Goal: Transaction & Acquisition: Download file/media

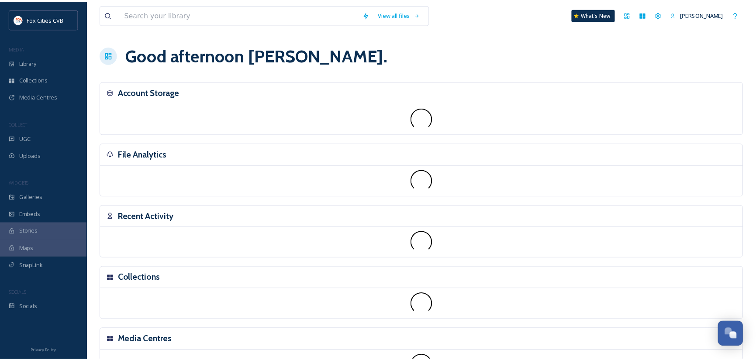
scroll to position [606, 0]
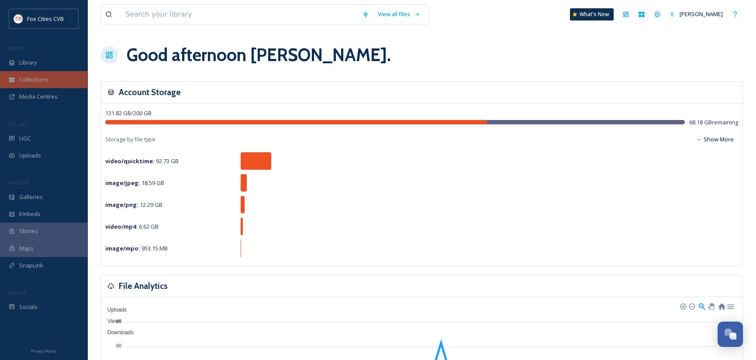
click at [40, 82] on span "Collections" at bounding box center [33, 80] width 29 height 8
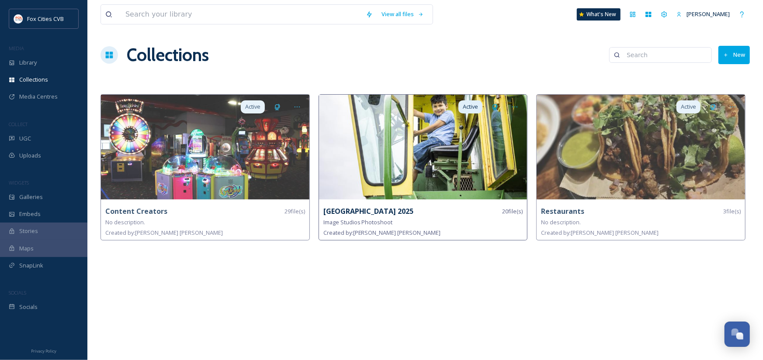
click at [381, 138] on img at bounding box center [423, 147] width 208 height 105
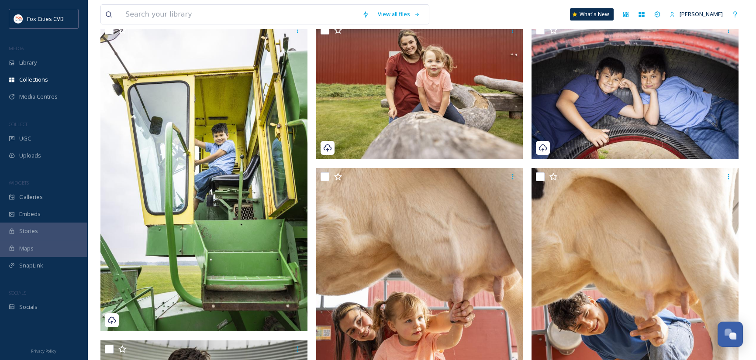
scroll to position [131, 0]
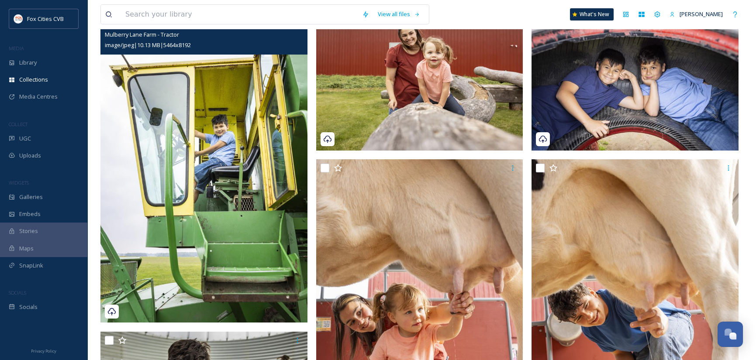
click at [258, 36] on div "Mulberry Lane Farm - Tractor" at bounding box center [205, 34] width 201 height 10
click at [230, 93] on img at bounding box center [203, 168] width 207 height 310
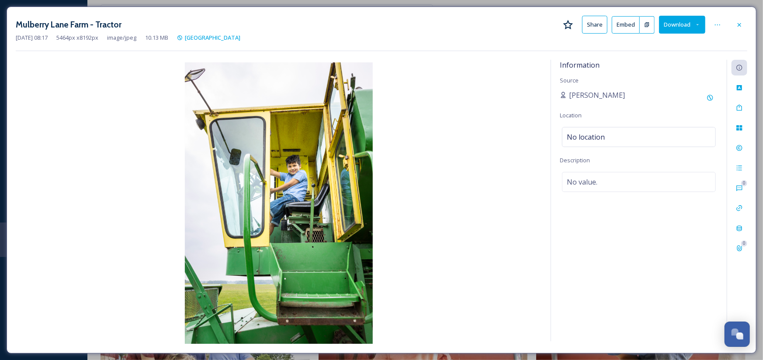
click at [673, 21] on button "Download" at bounding box center [682, 25] width 46 height 18
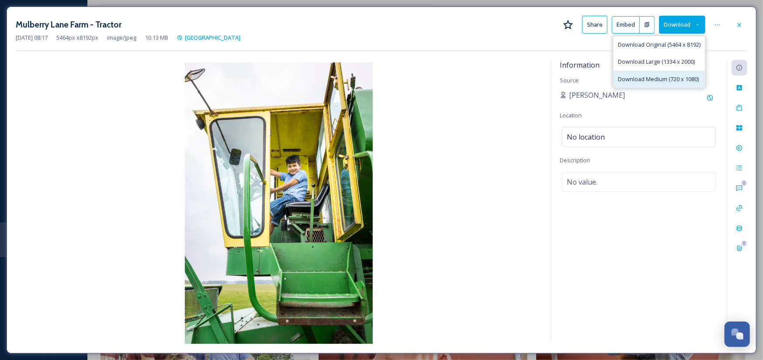
click at [650, 78] on span "Download Medium (720 x 1080)" at bounding box center [658, 79] width 81 height 8
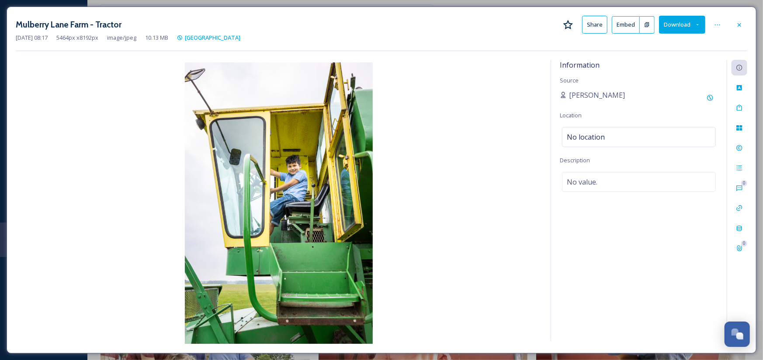
click at [505, 37] on div "[DATE] 08:17 5464 px x 8192 px image/jpeg 10.13 MB [GEOGRAPHIC_DATA]" at bounding box center [381, 38] width 731 height 8
click at [738, 24] on icon at bounding box center [739, 24] width 7 height 7
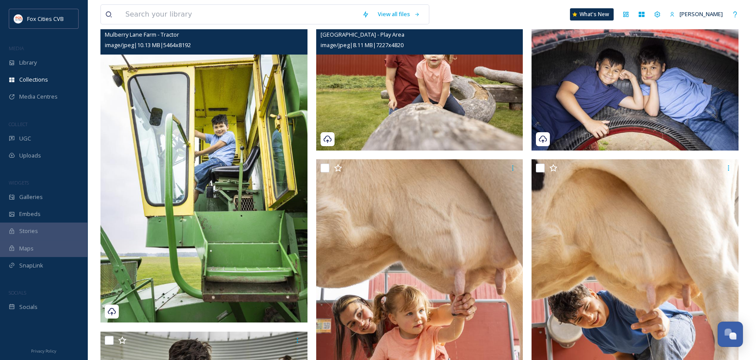
click at [494, 45] on div "image/jpeg | 8.11 MB | 7227 x 4820" at bounding box center [421, 45] width 201 height 10
click at [507, 38] on div "[GEOGRAPHIC_DATA] - Play Area" at bounding box center [421, 34] width 201 height 10
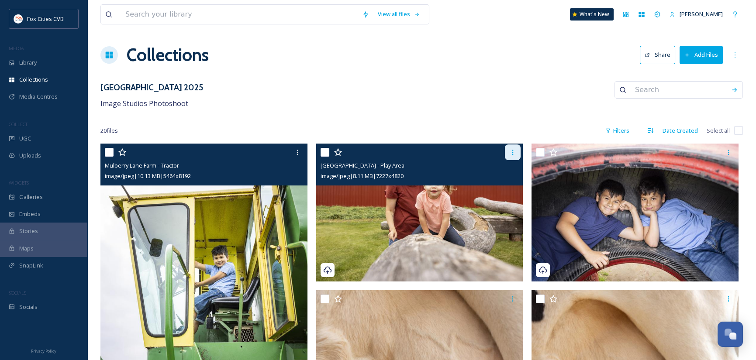
click at [513, 153] on icon at bounding box center [512, 152] width 1 height 5
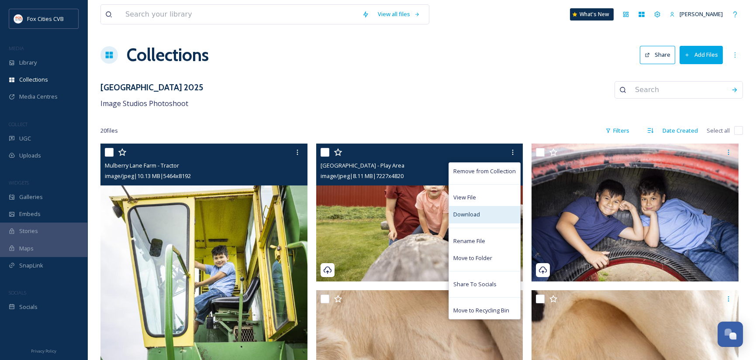
click at [469, 218] on span "Download" at bounding box center [467, 215] width 27 height 8
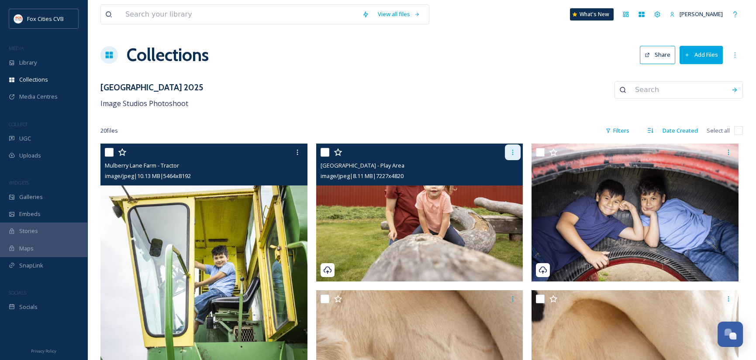
click at [513, 151] on icon at bounding box center [512, 152] width 7 height 7
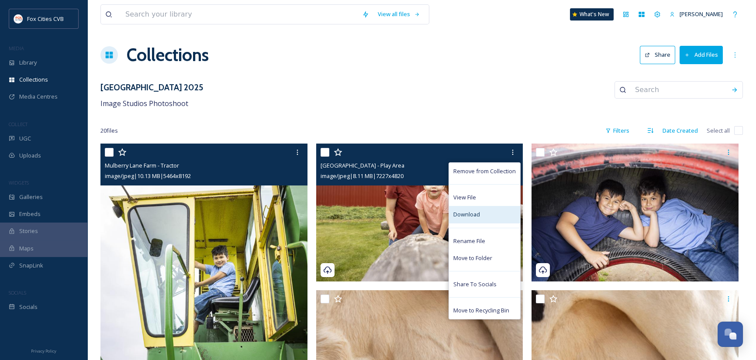
click at [476, 209] on div "Download" at bounding box center [484, 214] width 71 height 17
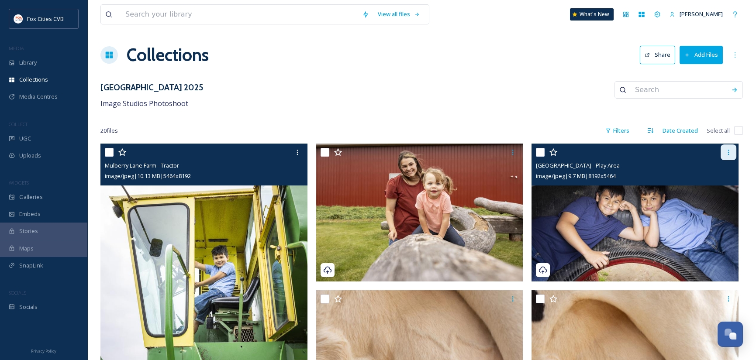
click at [726, 150] on icon at bounding box center [728, 152] width 7 height 7
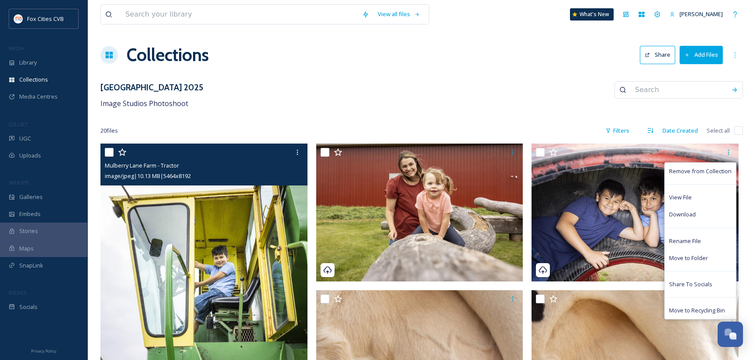
click at [485, 99] on div "[GEOGRAPHIC_DATA] 2025 Image Studios Photoshoot" at bounding box center [421, 95] width 643 height 28
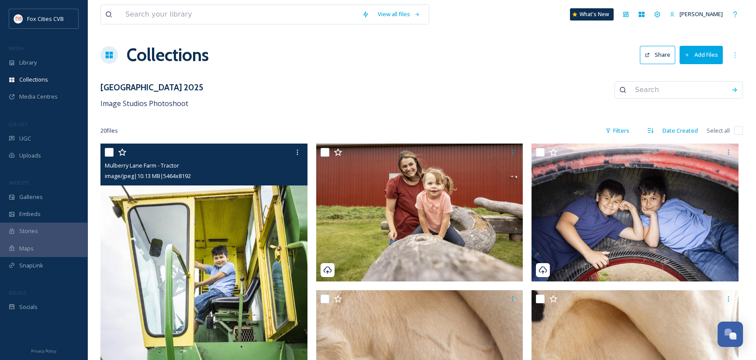
click at [109, 151] on input "checkbox" at bounding box center [109, 152] width 9 height 9
checkbox input "true"
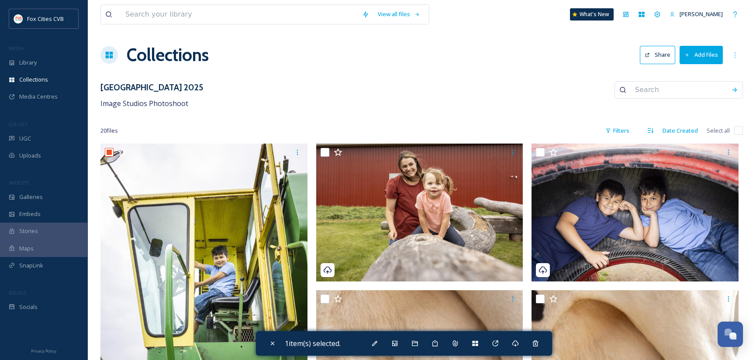
click at [714, 127] on span "Select all" at bounding box center [718, 131] width 23 height 8
click at [736, 129] on input "checkbox" at bounding box center [738, 130] width 9 height 9
checkbox input "true"
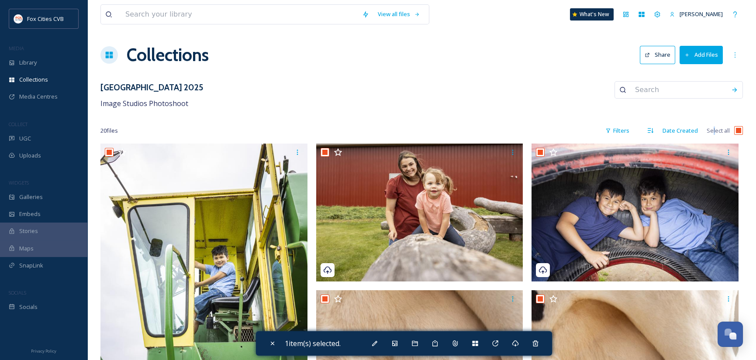
checkbox input "true"
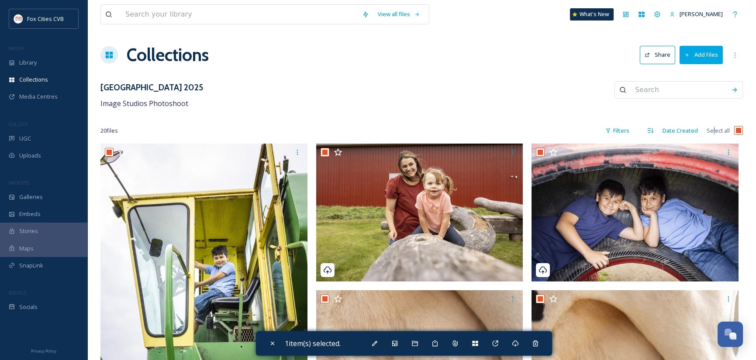
checkbox input "true"
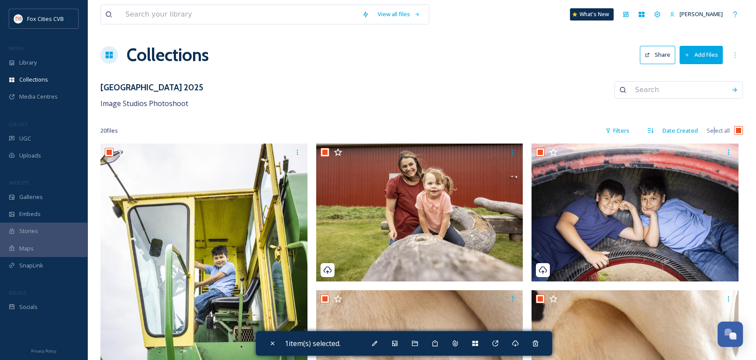
checkbox input "true"
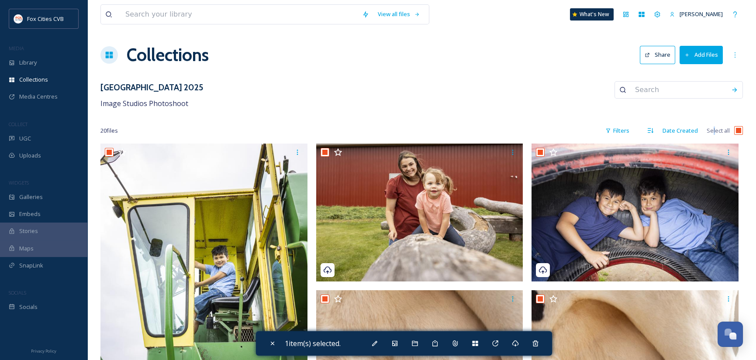
checkbox input "true"
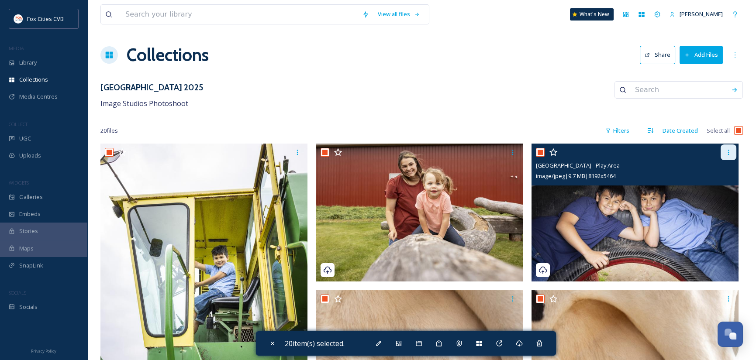
click at [728, 152] on icon at bounding box center [728, 152] width 7 height 7
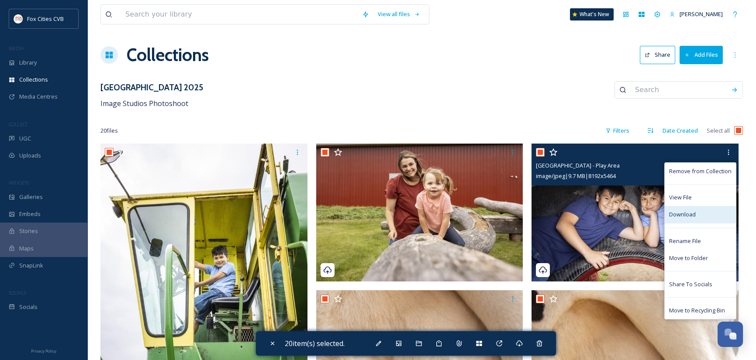
click at [694, 216] on span "Download" at bounding box center [682, 215] width 27 height 8
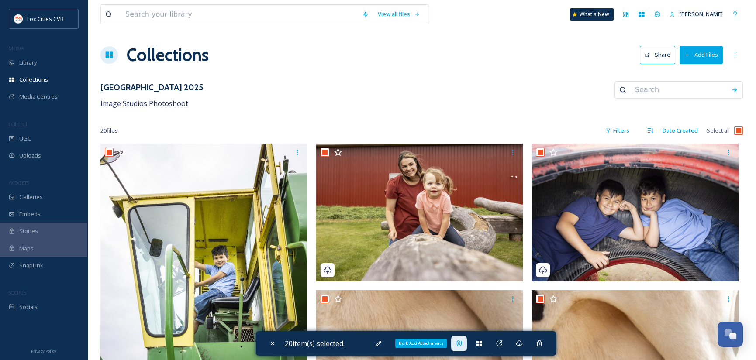
click at [463, 345] on icon at bounding box center [459, 343] width 7 height 7
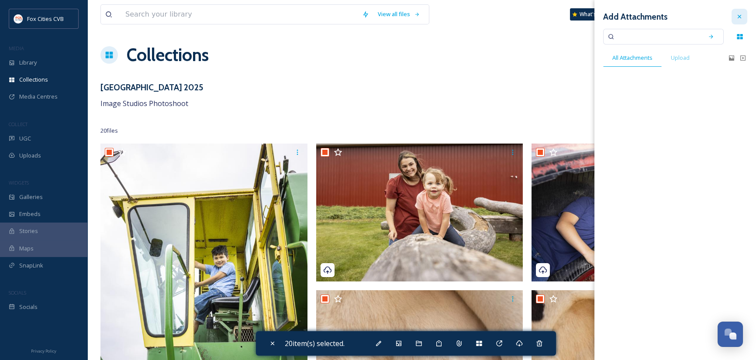
click at [738, 18] on icon at bounding box center [739, 16] width 7 height 7
checkbox input "false"
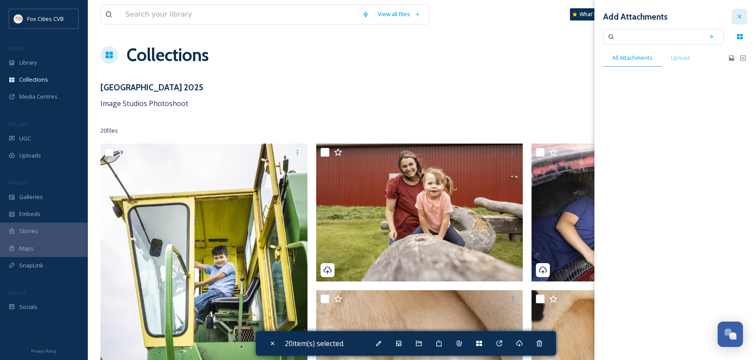
checkbox input "false"
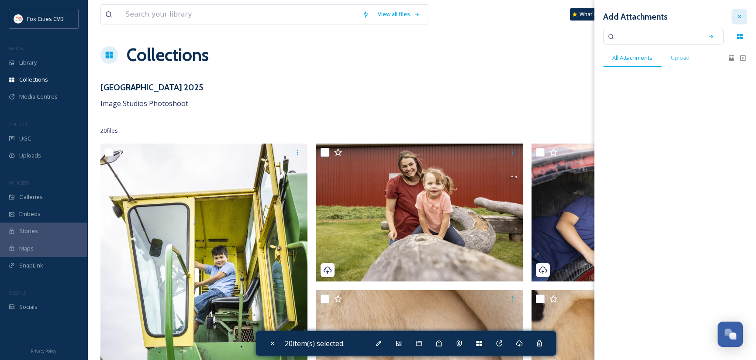
checkbox input "false"
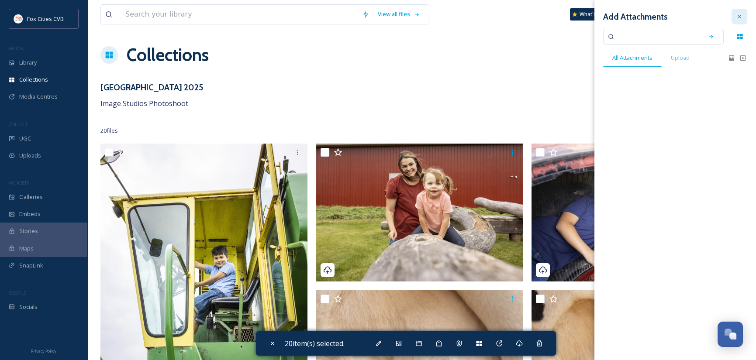
checkbox input "false"
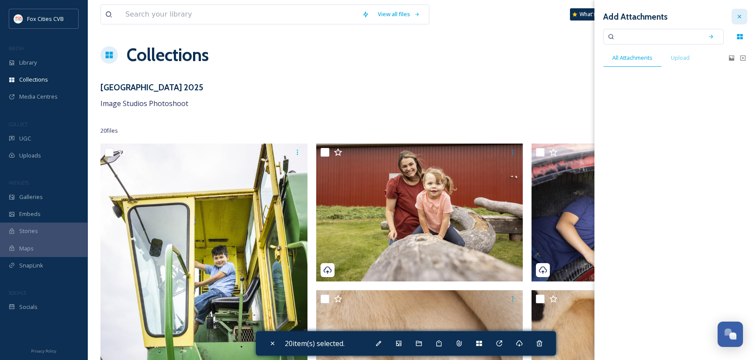
checkbox input "false"
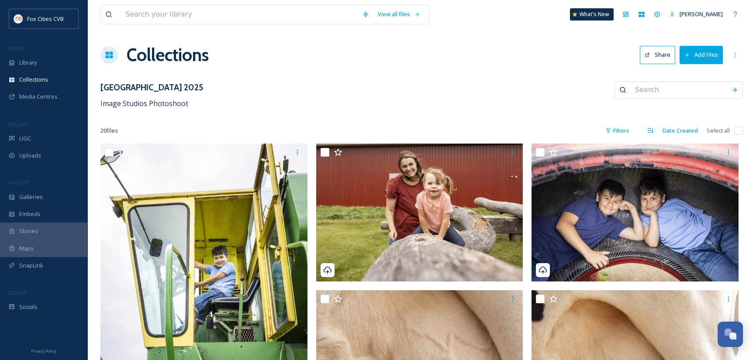
click at [717, 128] on span "Select all" at bounding box center [718, 131] width 23 height 8
click at [738, 130] on input "checkbox" at bounding box center [738, 130] width 9 height 9
checkbox input "true"
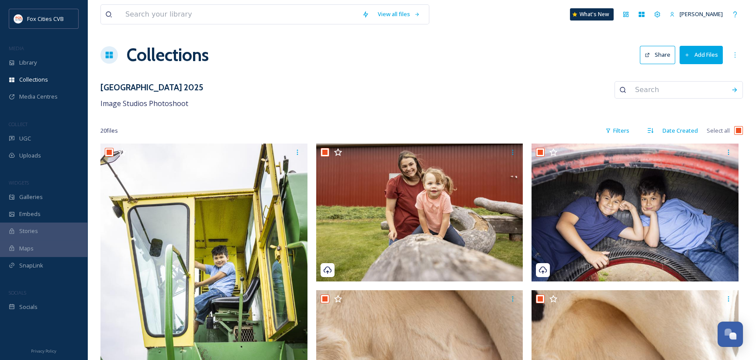
checkbox input "true"
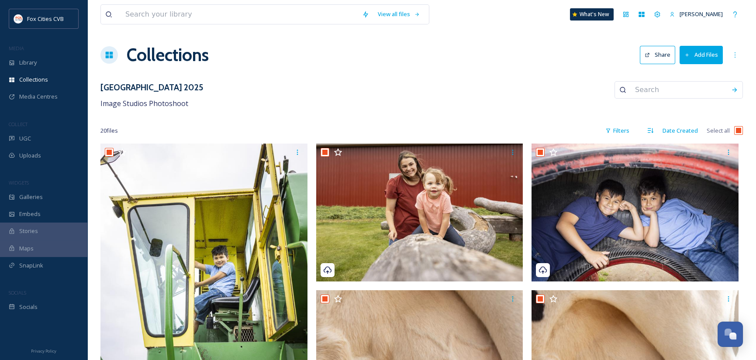
checkbox input "true"
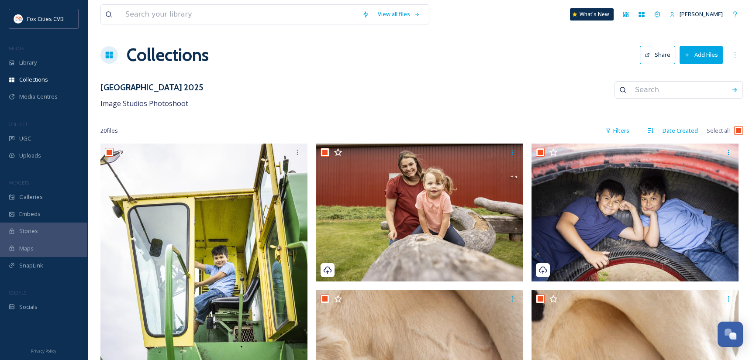
checkbox input "true"
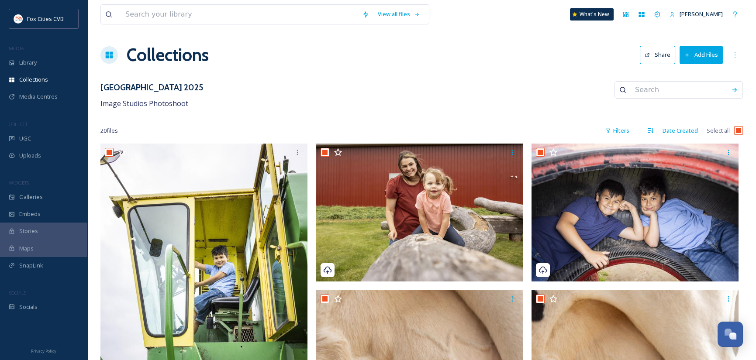
checkbox input "true"
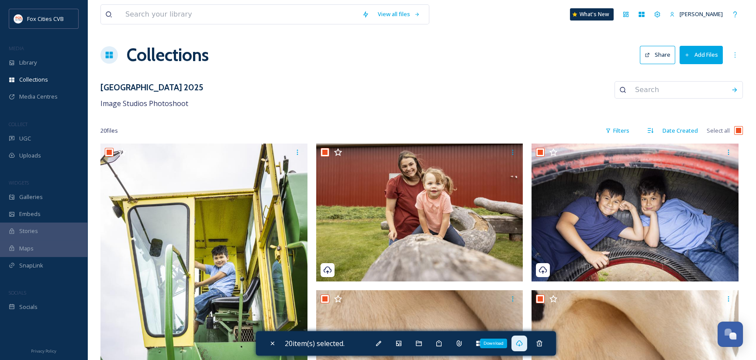
click at [520, 344] on icon at bounding box center [519, 343] width 7 height 7
checkbox input "false"
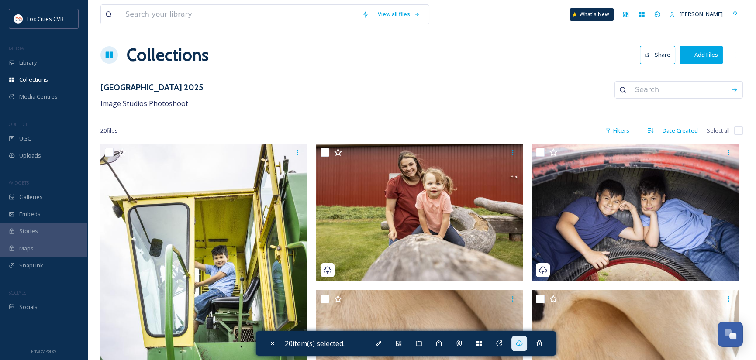
checkbox input "false"
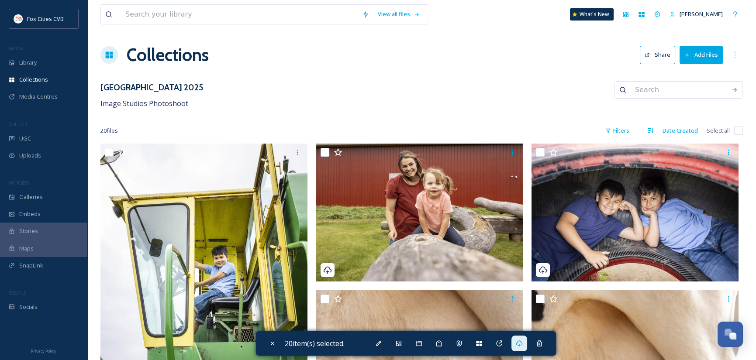
checkbox input "false"
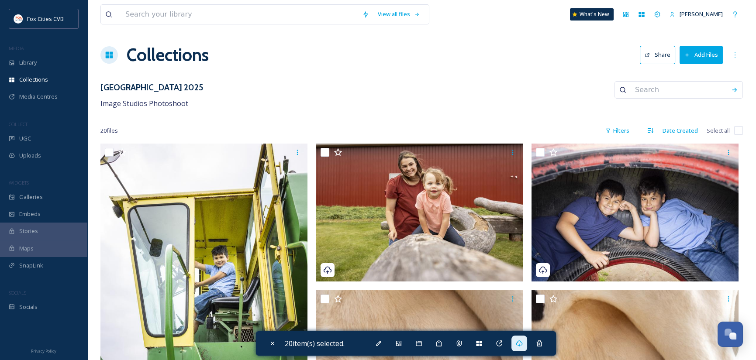
checkbox input "false"
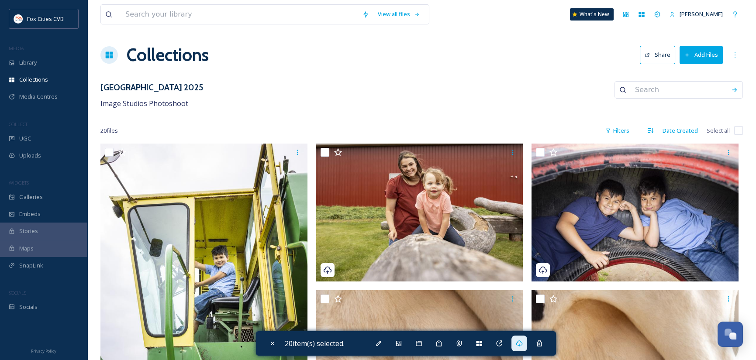
checkbox input "false"
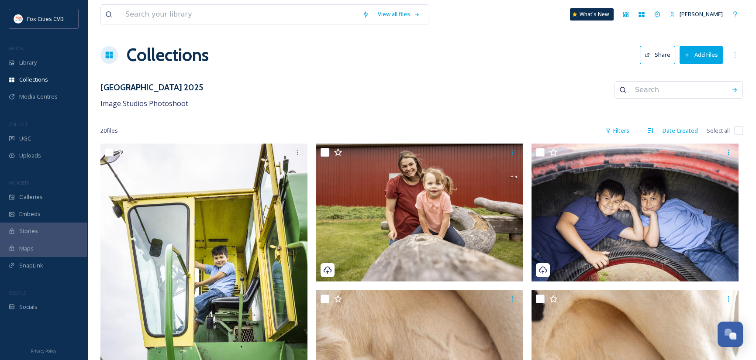
click at [737, 130] on input "checkbox" at bounding box center [738, 130] width 9 height 9
checkbox input "true"
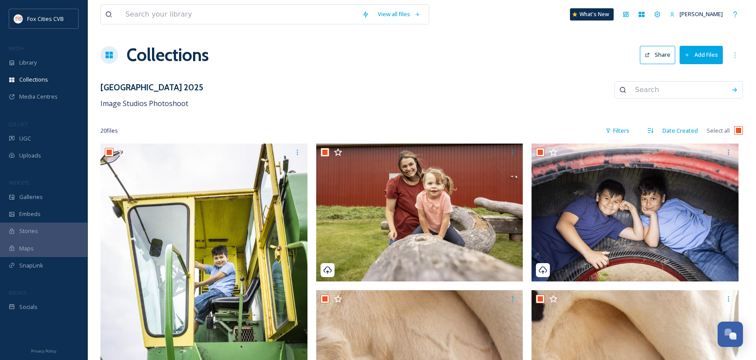
checkbox input "true"
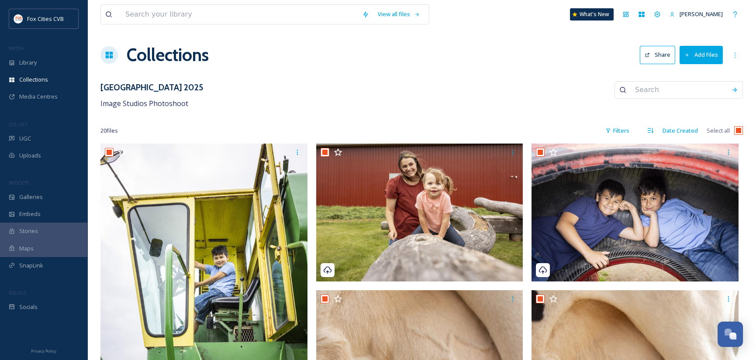
checkbox input "true"
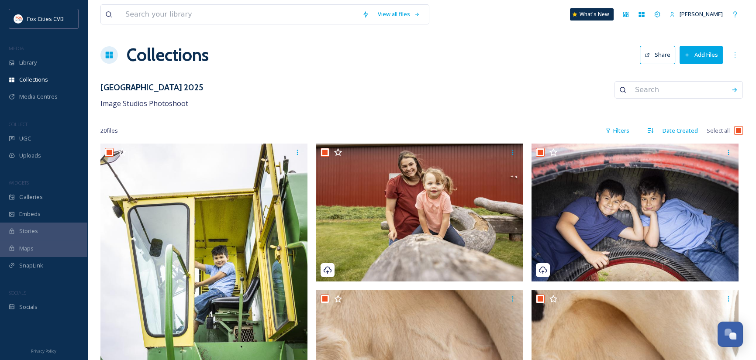
checkbox input "true"
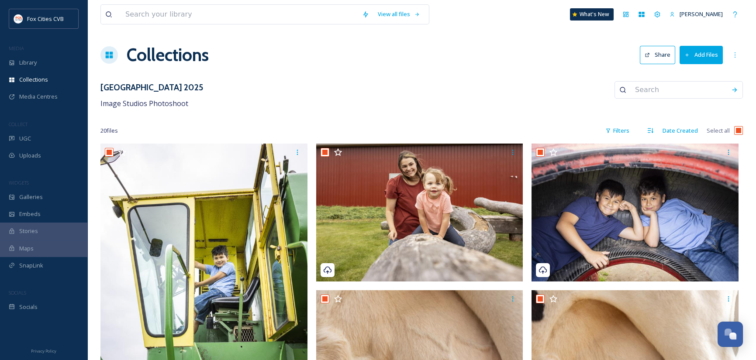
checkbox input "true"
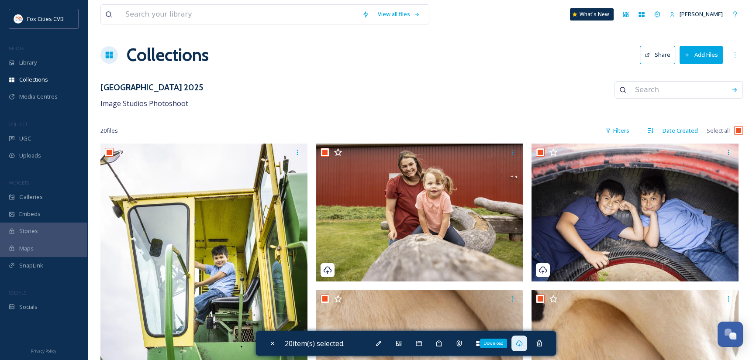
click at [521, 344] on icon at bounding box center [519, 343] width 7 height 7
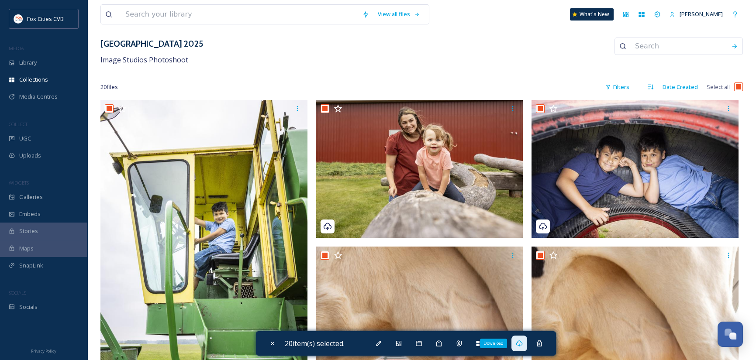
click at [522, 343] on icon at bounding box center [519, 343] width 7 height 7
click at [500, 82] on div "20 file s Filters Date Created Select all" at bounding box center [421, 87] width 643 height 17
click at [738, 87] on input "checkbox" at bounding box center [738, 87] width 9 height 9
checkbox input "false"
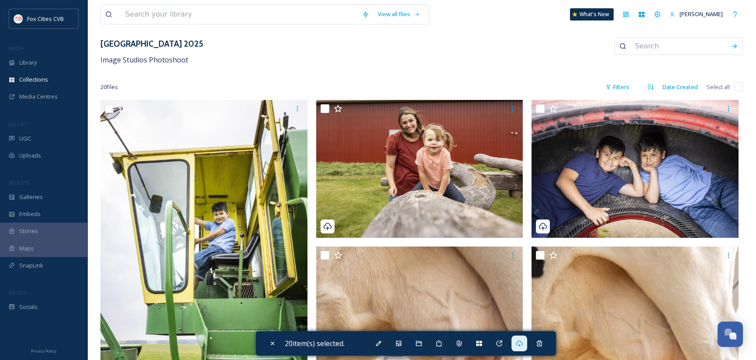
checkbox input "false"
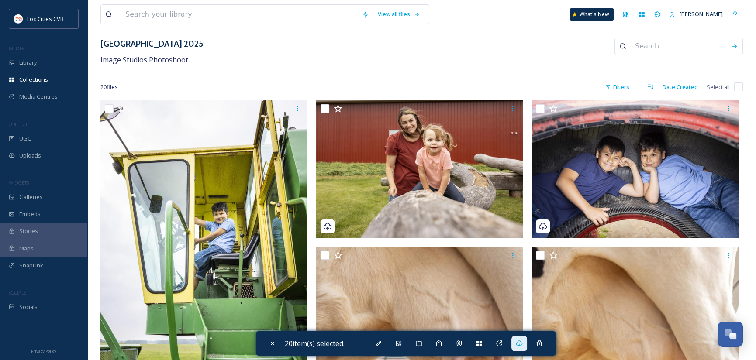
checkbox input "false"
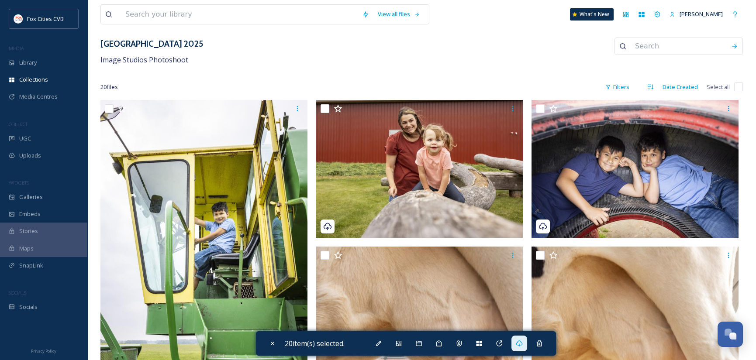
checkbox input "false"
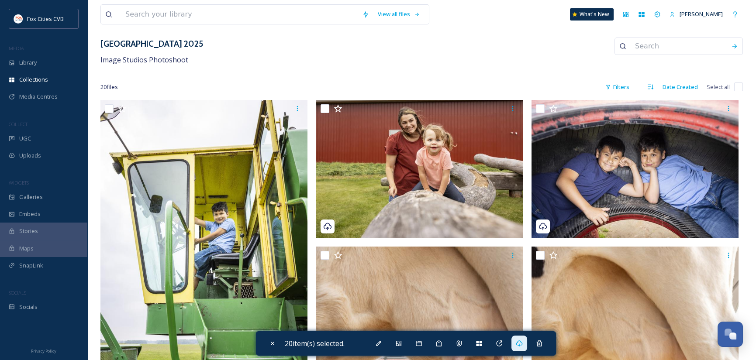
checkbox input "false"
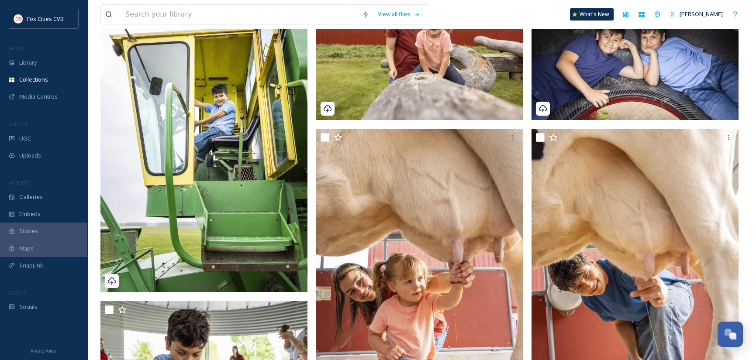
scroll to position [175, 0]
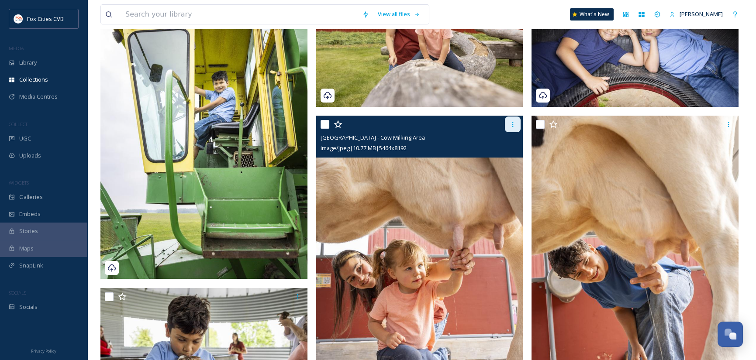
click at [512, 122] on icon at bounding box center [512, 124] width 7 height 7
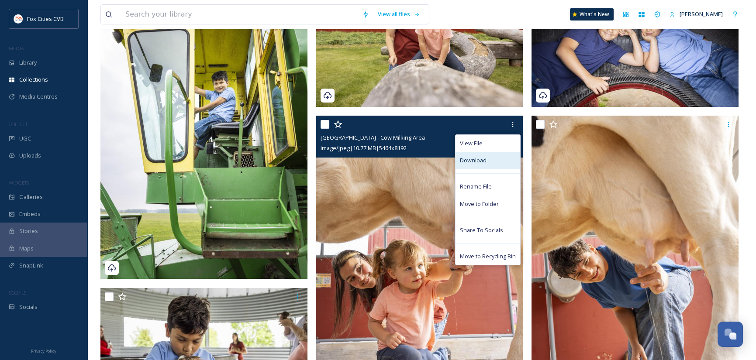
click at [487, 156] on div "Download" at bounding box center [488, 160] width 65 height 17
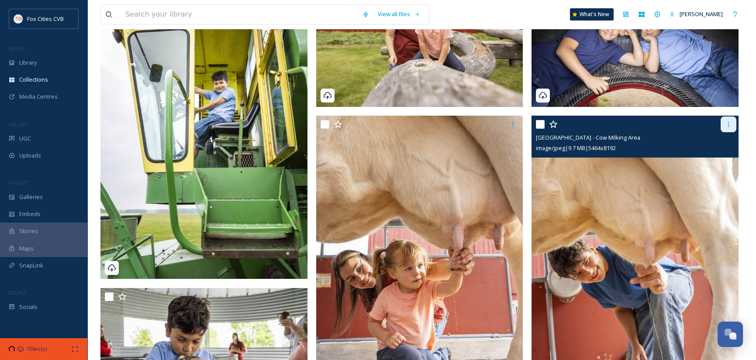
click at [727, 125] on icon at bounding box center [728, 124] width 7 height 7
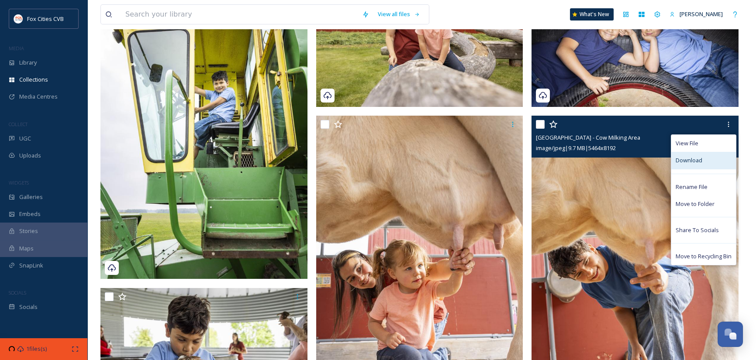
click at [695, 160] on span "Download" at bounding box center [689, 160] width 27 height 8
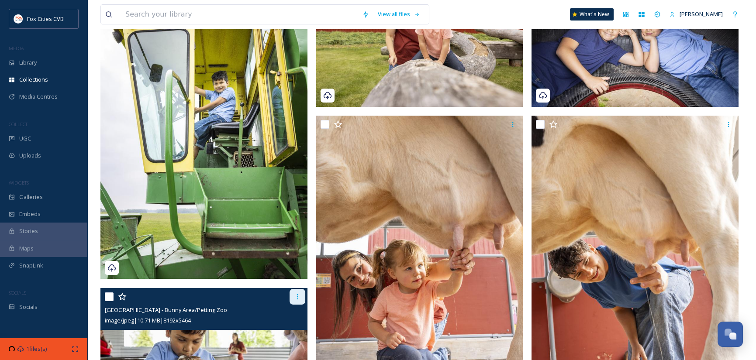
click at [298, 296] on icon at bounding box center [297, 297] width 7 height 7
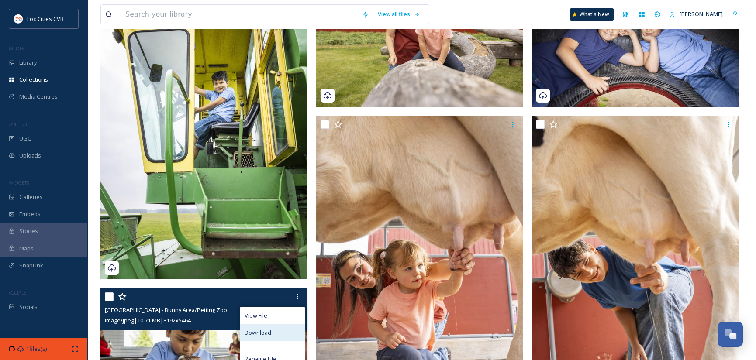
click at [267, 331] on span "Download" at bounding box center [258, 333] width 27 height 8
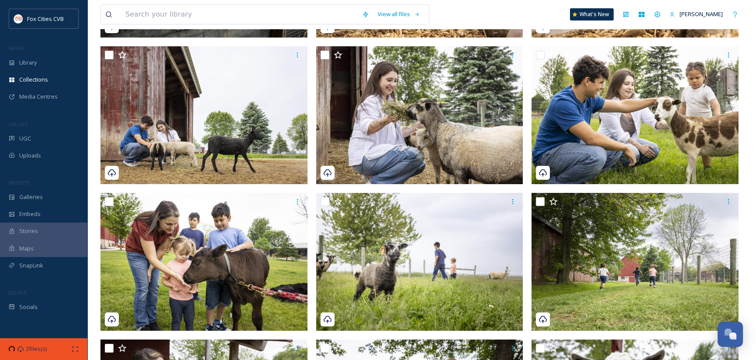
scroll to position [568, 0]
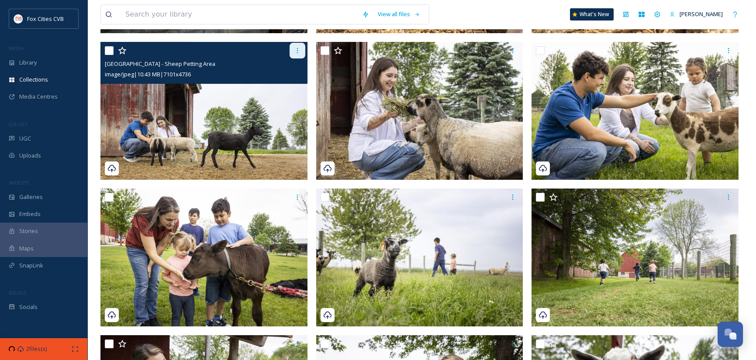
click at [295, 50] on icon at bounding box center [297, 50] width 7 height 7
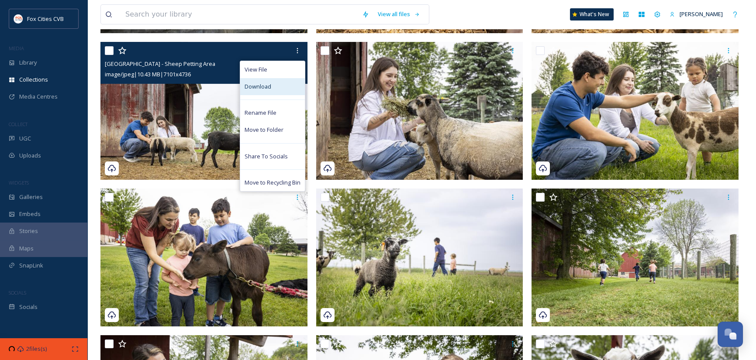
click at [263, 84] on span "Download" at bounding box center [258, 87] width 27 height 8
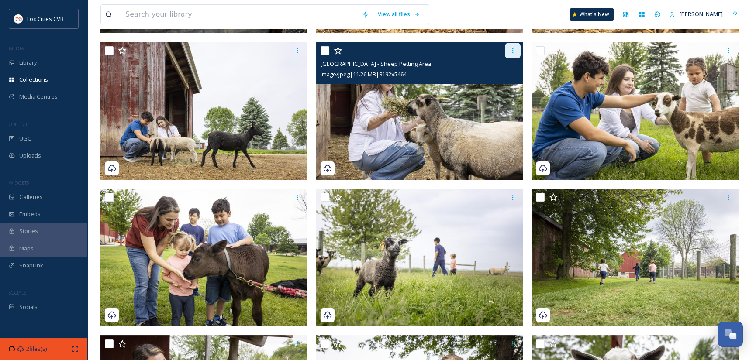
click at [519, 49] on div at bounding box center [513, 51] width 16 height 16
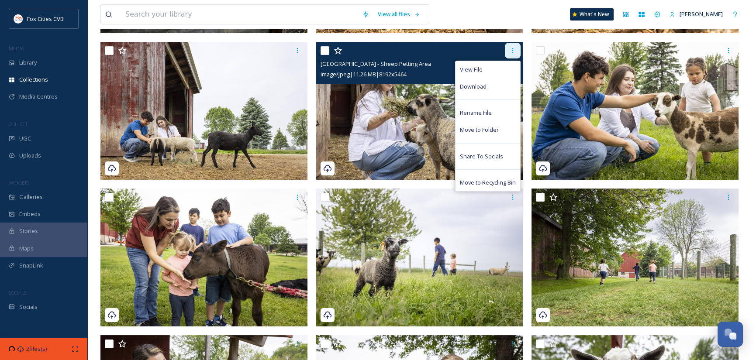
click at [514, 51] on icon at bounding box center [512, 50] width 7 height 7
click at [491, 83] on div "Download" at bounding box center [488, 86] width 65 height 17
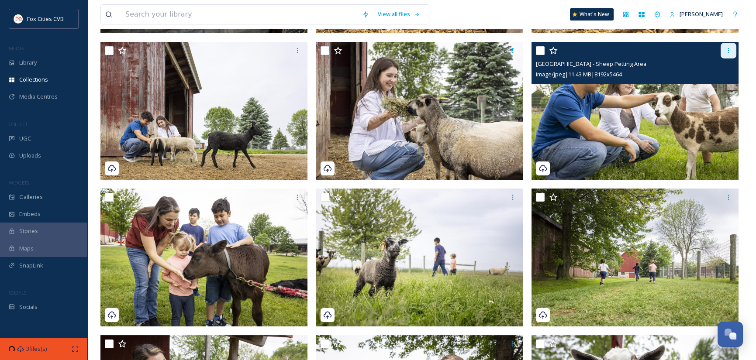
click at [730, 48] on icon at bounding box center [728, 50] width 7 height 7
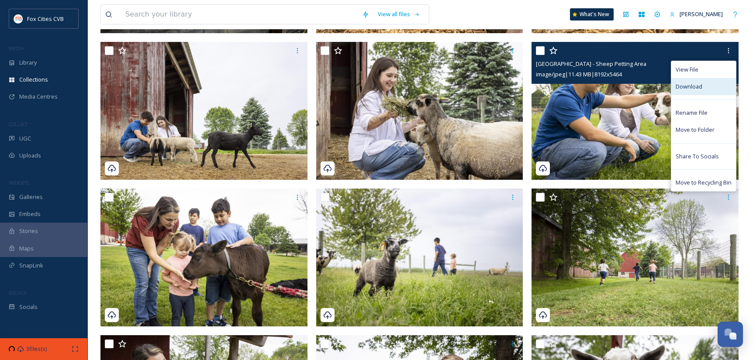
click at [696, 85] on span "Download" at bounding box center [689, 87] width 27 height 8
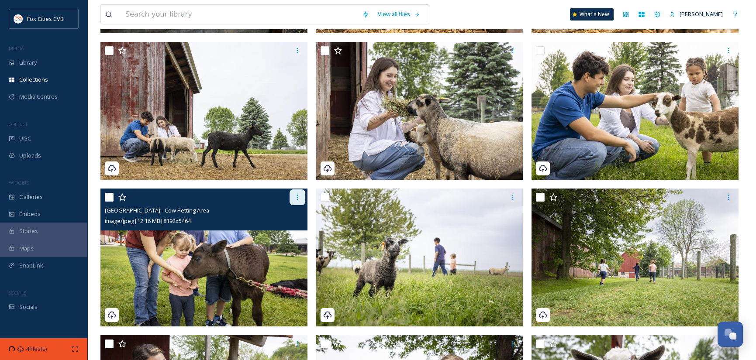
click at [297, 194] on icon at bounding box center [297, 197] width 7 height 7
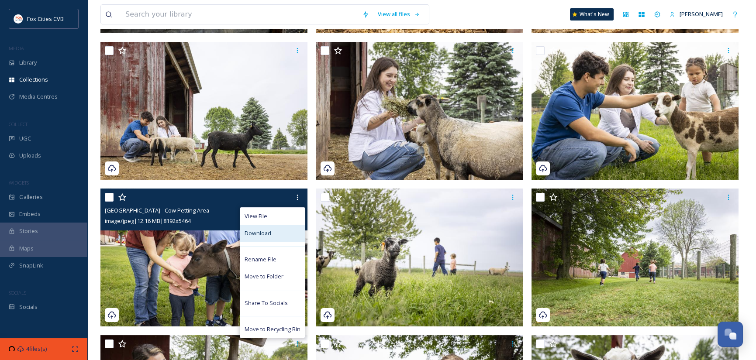
click at [264, 232] on span "Download" at bounding box center [258, 233] width 27 height 8
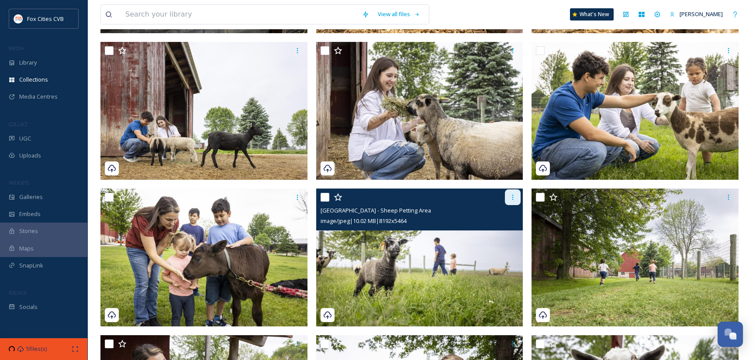
click at [509, 195] on icon at bounding box center [512, 197] width 7 height 7
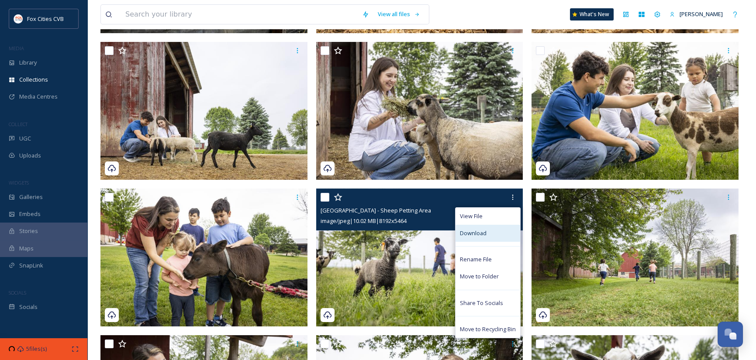
click at [486, 234] on div "Download" at bounding box center [488, 233] width 65 height 17
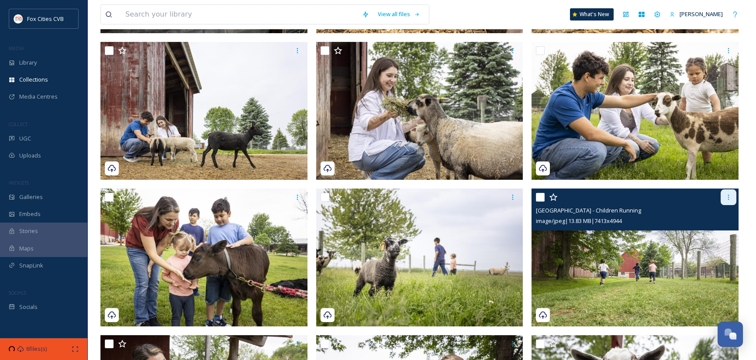
click at [730, 196] on icon at bounding box center [728, 197] width 7 height 7
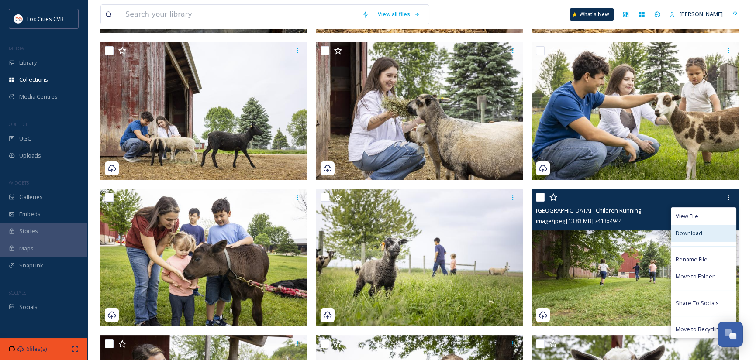
click at [700, 233] on span "Download" at bounding box center [689, 233] width 27 height 8
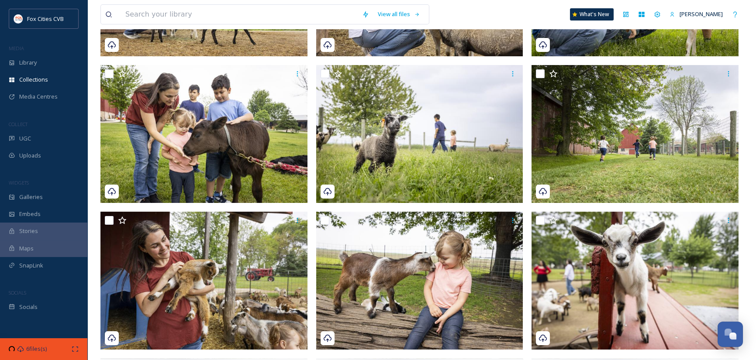
scroll to position [760, 0]
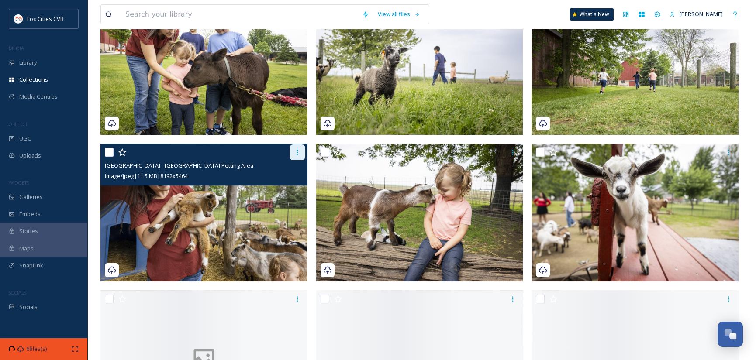
click at [297, 152] on icon at bounding box center [297, 152] width 7 height 7
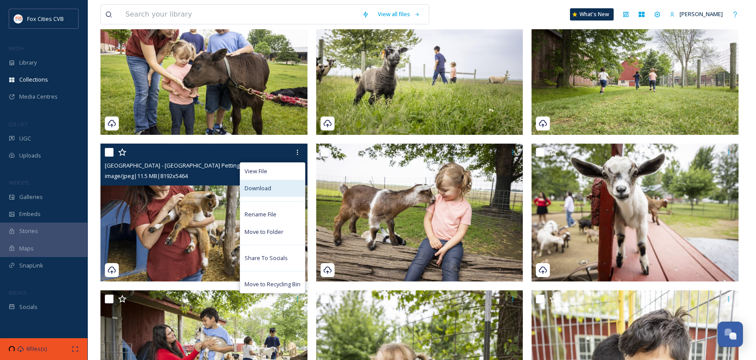
click at [271, 187] on div "Download" at bounding box center [272, 188] width 65 height 17
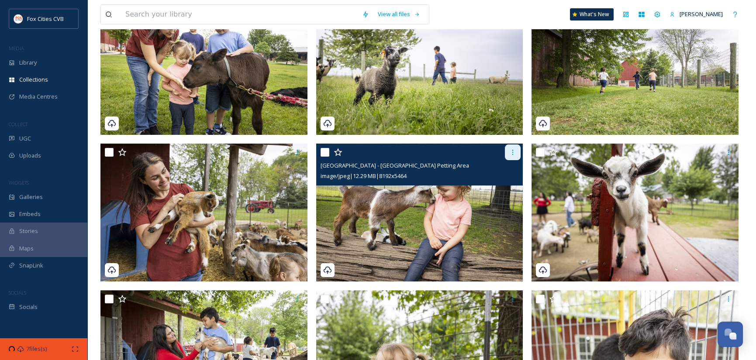
click at [512, 152] on icon at bounding box center [512, 152] width 7 height 7
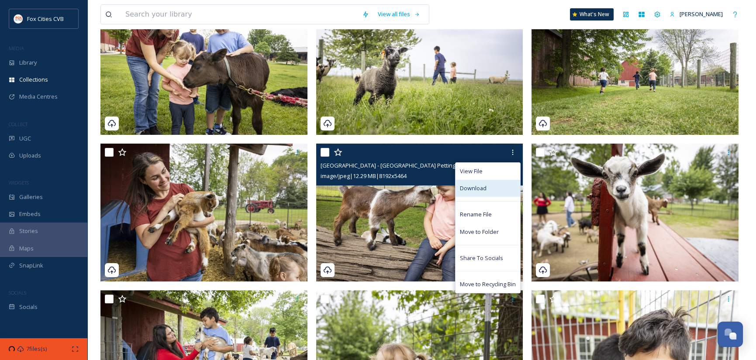
click at [476, 188] on span "Download" at bounding box center [473, 188] width 27 height 8
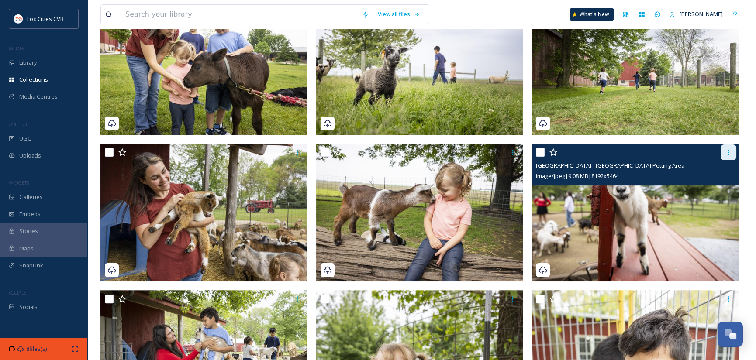
click at [728, 151] on icon at bounding box center [728, 152] width 7 height 7
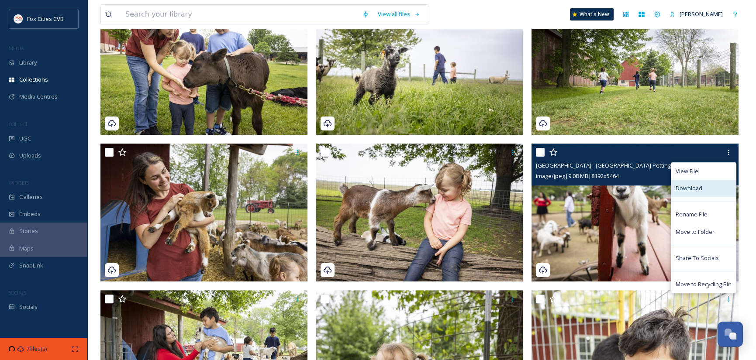
click at [695, 187] on span "Download" at bounding box center [689, 188] width 27 height 8
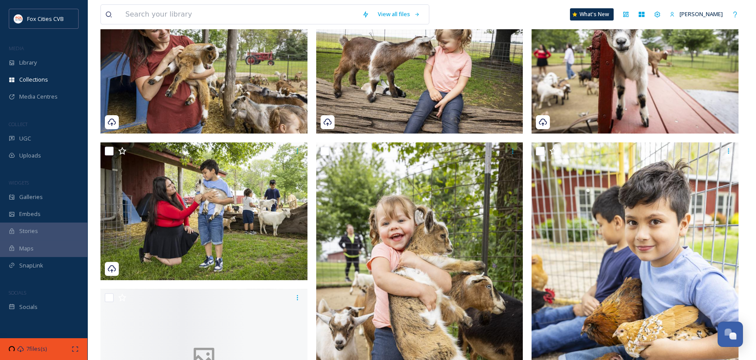
scroll to position [911, 0]
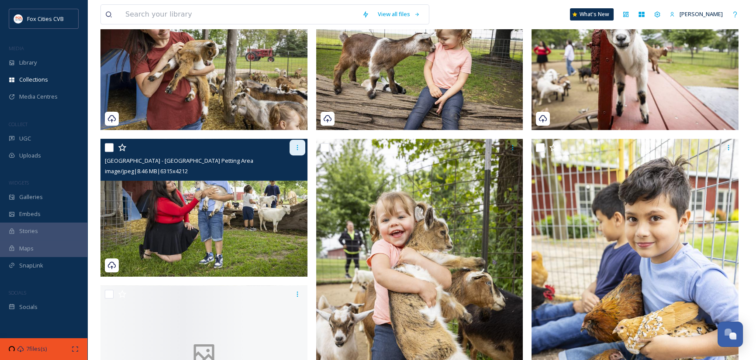
click at [294, 144] on icon at bounding box center [297, 147] width 7 height 7
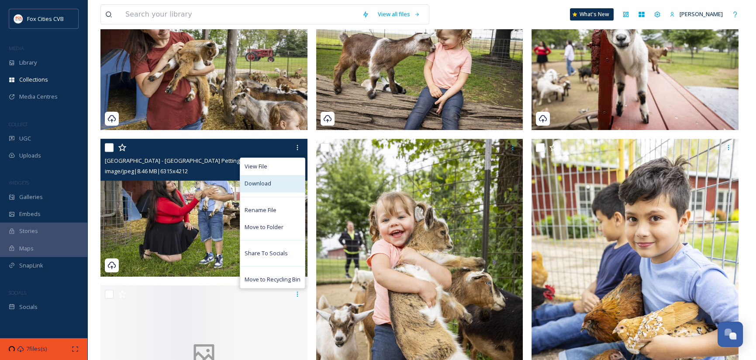
click at [271, 184] on div "Download" at bounding box center [272, 183] width 65 height 17
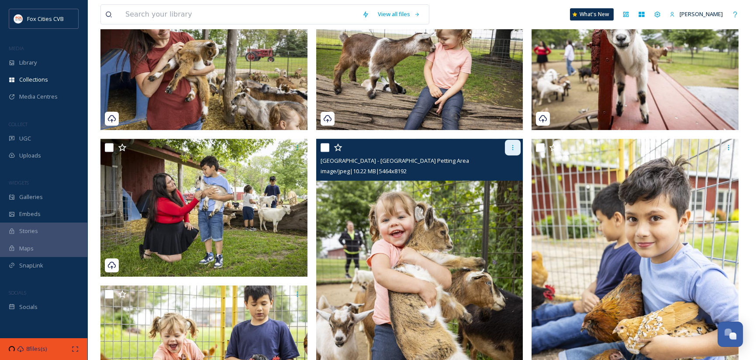
click at [512, 146] on icon at bounding box center [512, 147] width 7 height 7
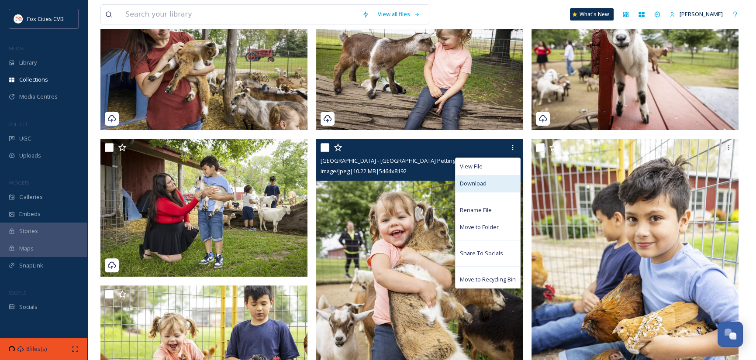
click at [483, 182] on span "Download" at bounding box center [473, 184] width 27 height 8
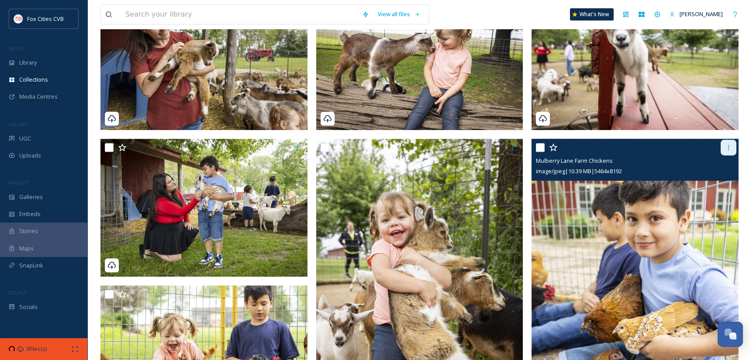
click at [727, 147] on icon at bounding box center [728, 147] width 7 height 7
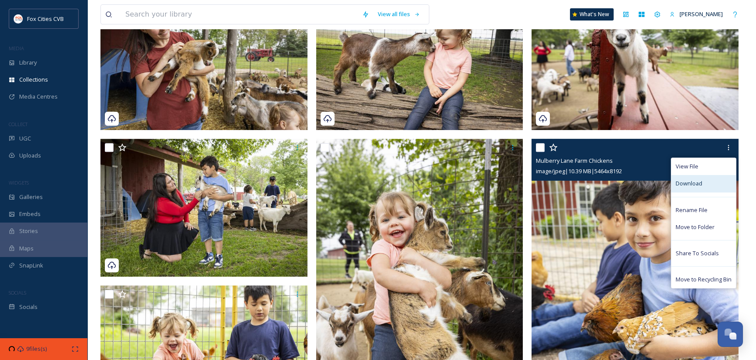
click at [697, 180] on span "Download" at bounding box center [689, 184] width 27 height 8
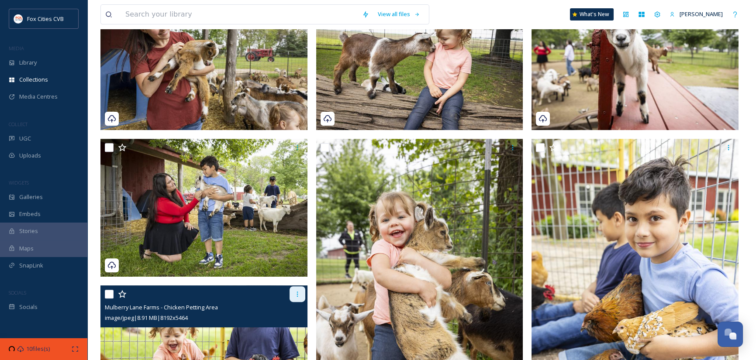
click at [292, 293] on div at bounding box center [298, 295] width 16 height 16
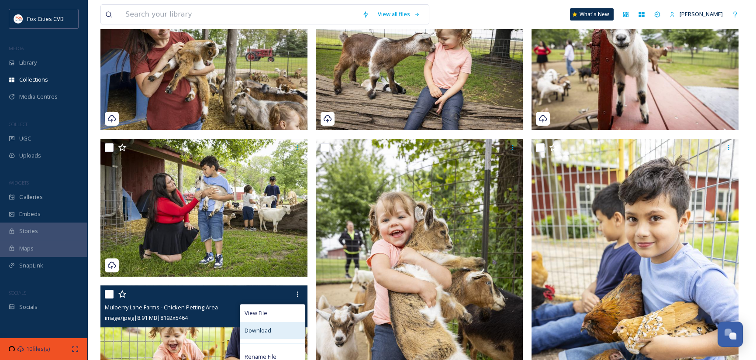
click at [270, 329] on span "Download" at bounding box center [258, 331] width 27 height 8
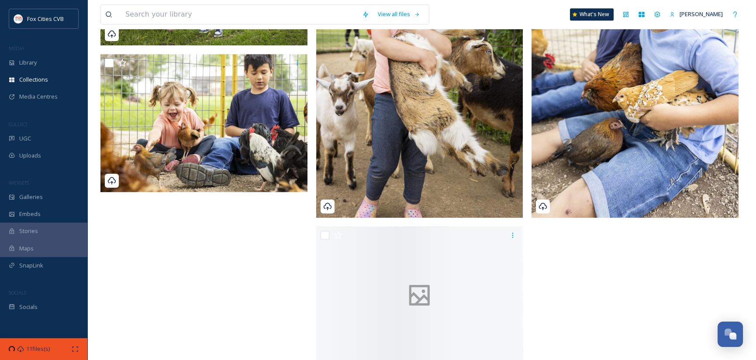
scroll to position [1151, 0]
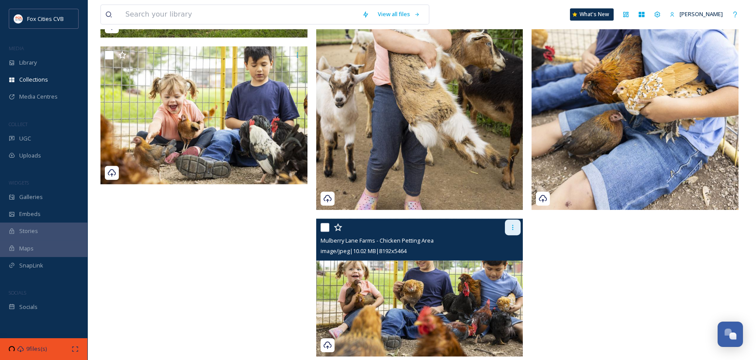
click at [515, 225] on icon at bounding box center [512, 227] width 7 height 7
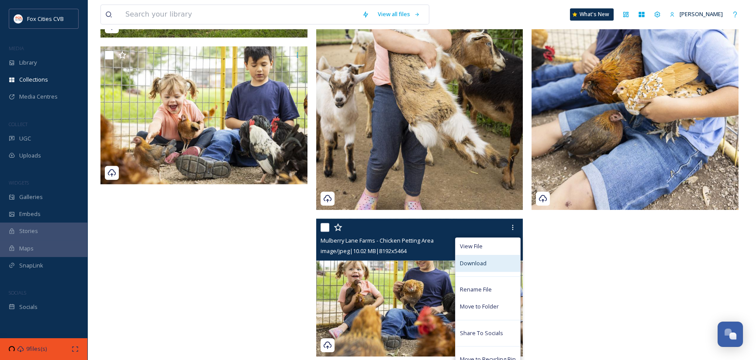
click at [471, 260] on span "Download" at bounding box center [473, 264] width 27 height 8
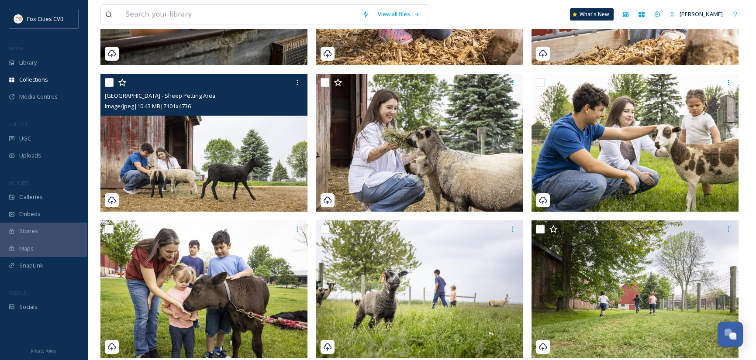
scroll to position [539, 0]
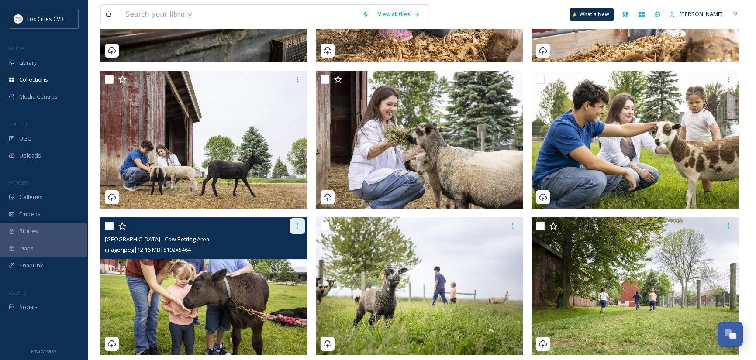
click at [297, 225] on icon at bounding box center [297, 226] width 1 height 5
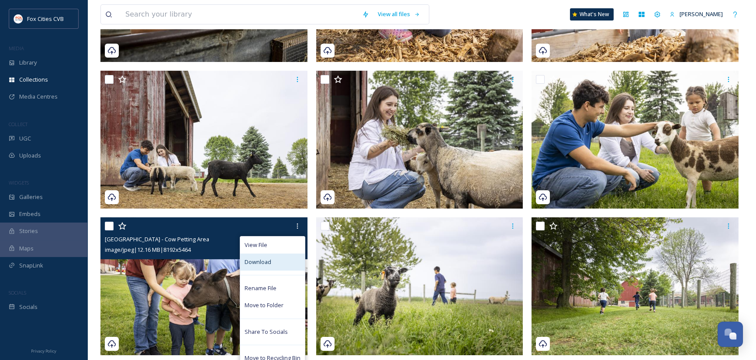
click at [267, 258] on span "Download" at bounding box center [258, 262] width 27 height 8
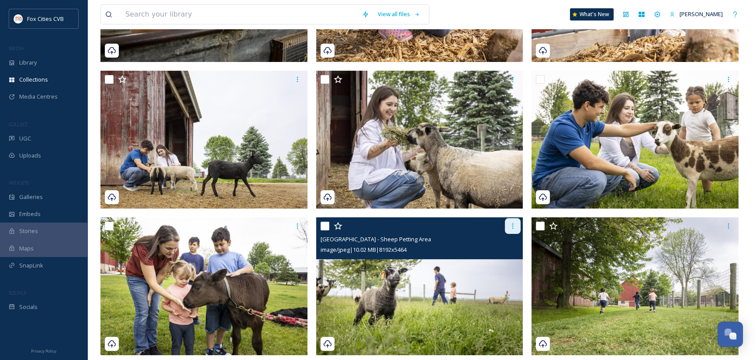
click at [514, 227] on icon at bounding box center [512, 226] width 7 height 7
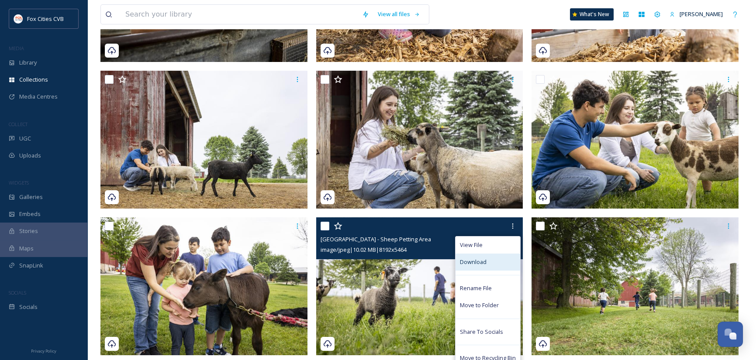
click at [479, 263] on span "Download" at bounding box center [473, 262] width 27 height 8
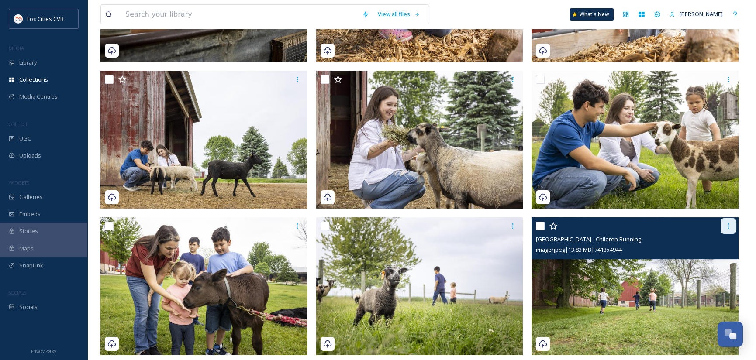
click at [727, 227] on icon at bounding box center [728, 226] width 7 height 7
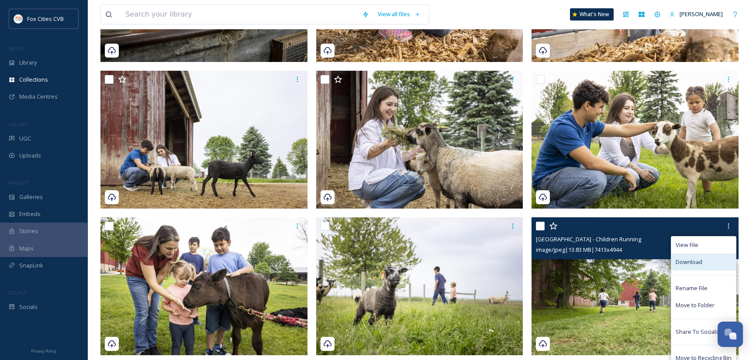
click at [696, 262] on span "Download" at bounding box center [689, 262] width 27 height 8
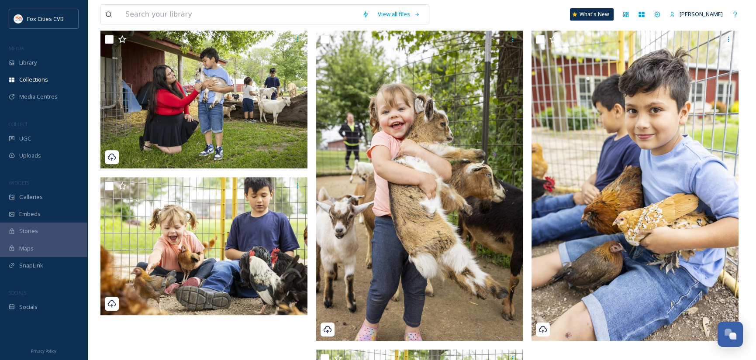
scroll to position [1151, 0]
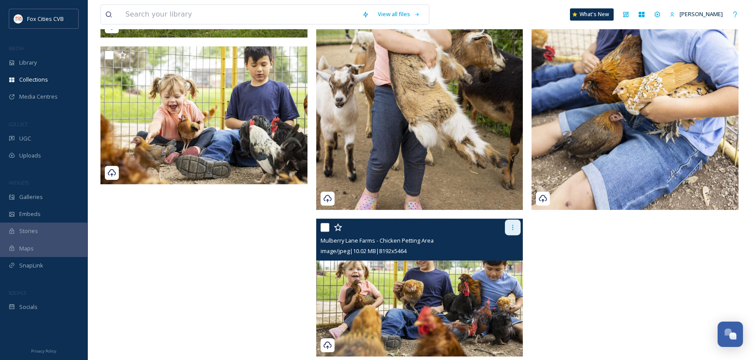
click at [515, 226] on icon at bounding box center [512, 227] width 7 height 7
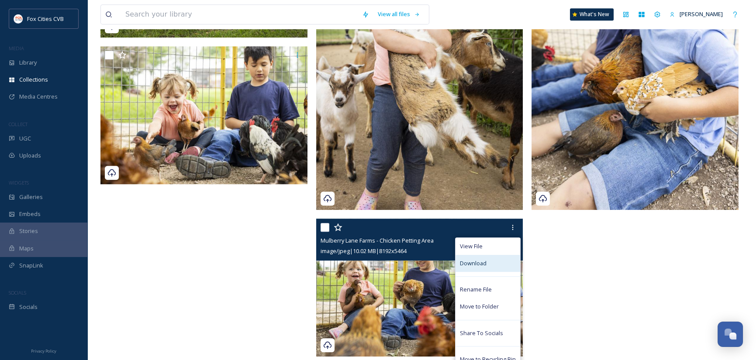
click at [466, 260] on span "Download" at bounding box center [473, 264] width 27 height 8
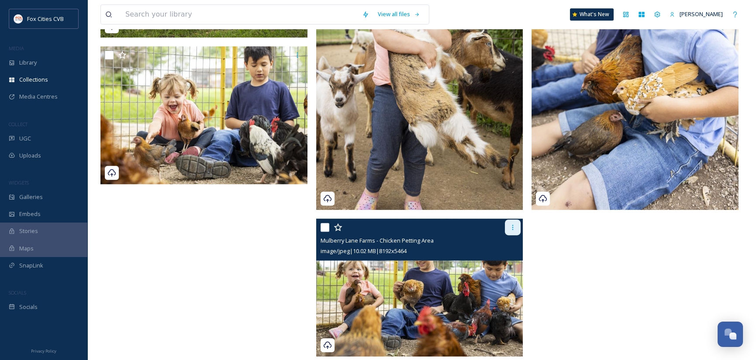
click at [514, 224] on icon at bounding box center [512, 227] width 7 height 7
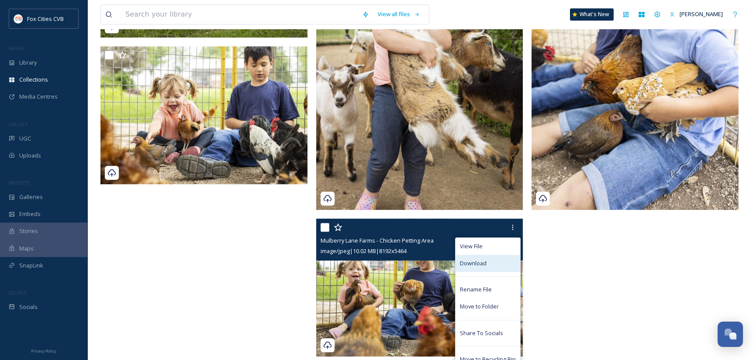
click at [476, 260] on span "Download" at bounding box center [473, 264] width 27 height 8
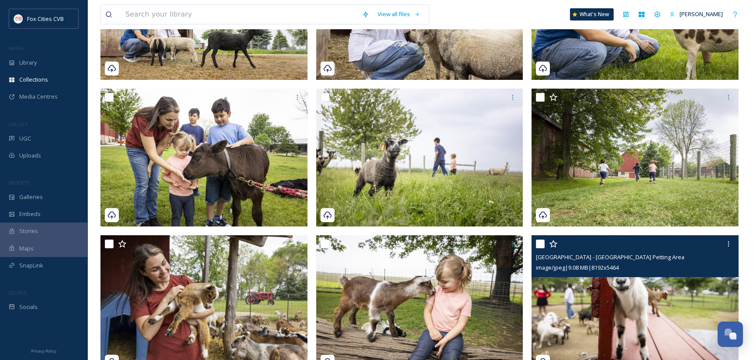
scroll to position [627, 0]
